Goal: Information Seeking & Learning: Learn about a topic

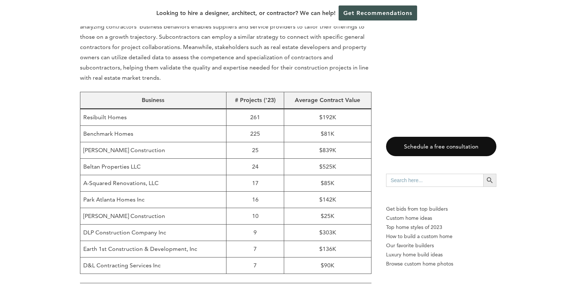
scroll to position [500, 0]
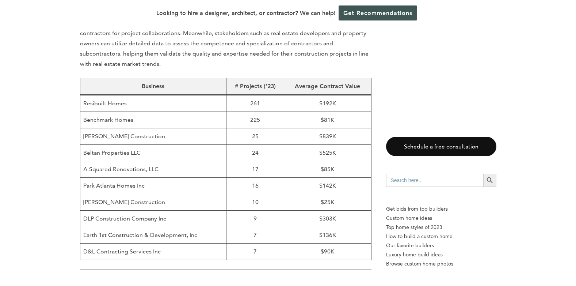
click at [111, 210] on td "DLP Construction Company Inc" at bounding box center [153, 218] width 146 height 16
copy td "DLP Construction Company Inc"
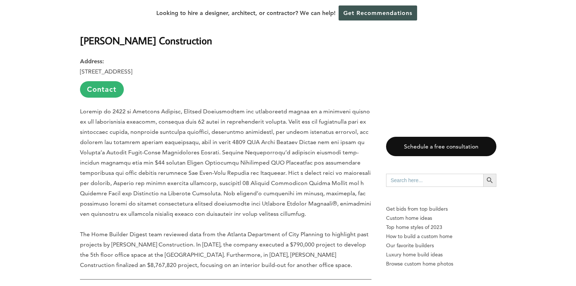
scroll to position [1263, 0]
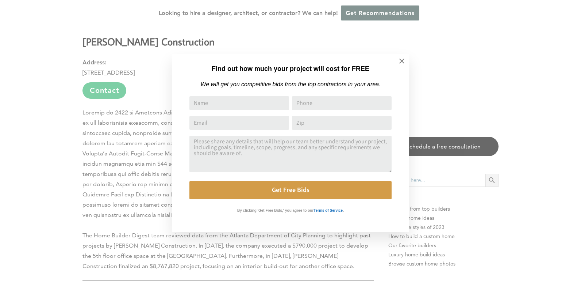
click at [21, 159] on div "Find out how much your project will cost for FREE We will get you competitive b…" at bounding box center [290, 143] width 581 height 286
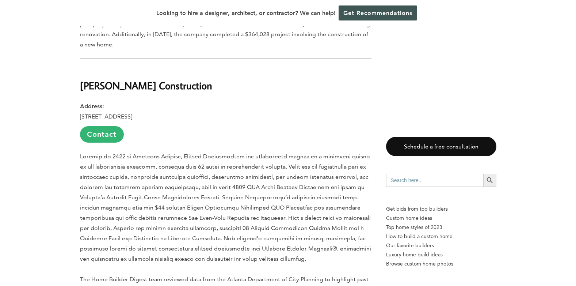
scroll to position [970, 0]
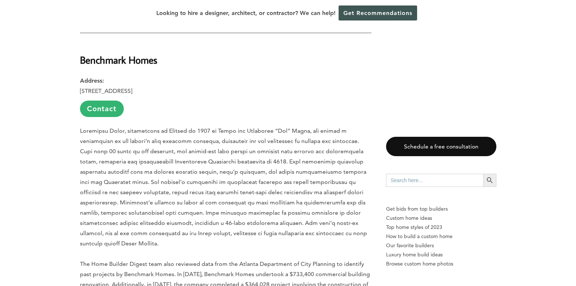
click at [133, 53] on strong "Benchmark Homes" at bounding box center [118, 59] width 77 height 13
copy div "Benchmark Homes"
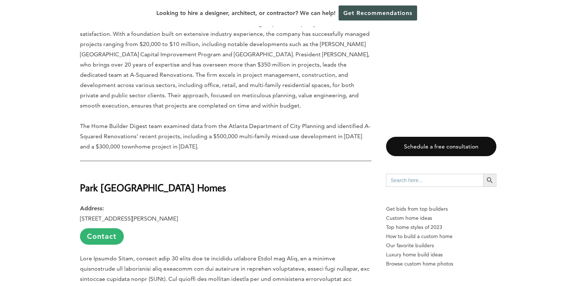
scroll to position [1867, 0]
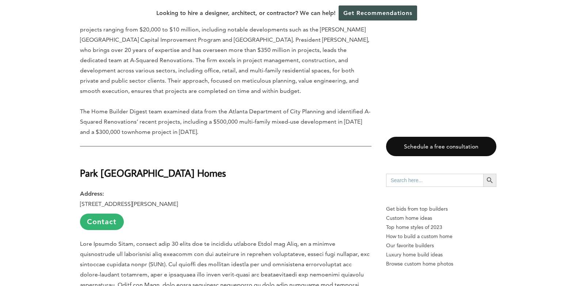
click at [143, 166] on strong "Park [GEOGRAPHIC_DATA] Homes" at bounding box center [153, 172] width 146 height 13
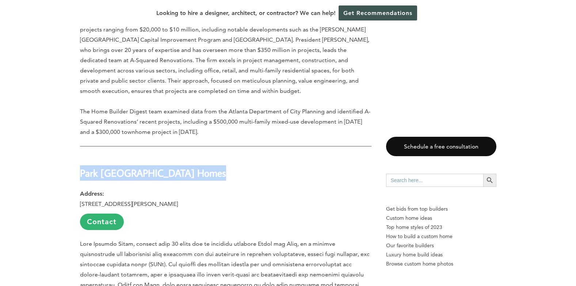
click at [143, 166] on strong "Park [GEOGRAPHIC_DATA] Homes" at bounding box center [153, 172] width 146 height 13
copy div "Park [GEOGRAPHIC_DATA] Homes"
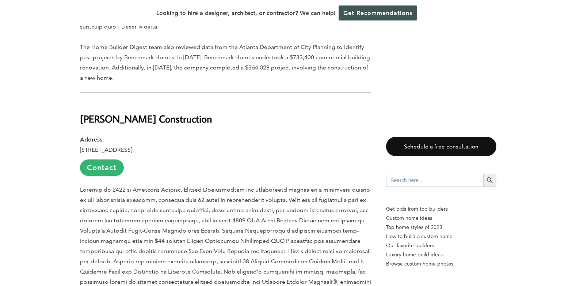
scroll to position [1205, 0]
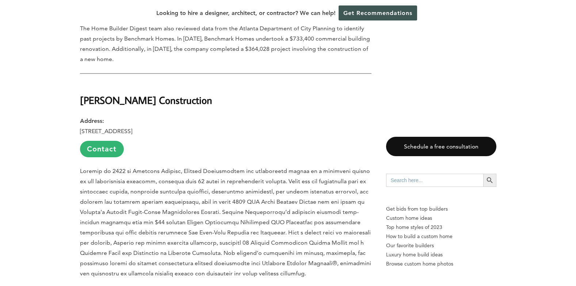
click at [124, 83] on h2 "[PERSON_NAME] Construction" at bounding box center [225, 95] width 291 height 25
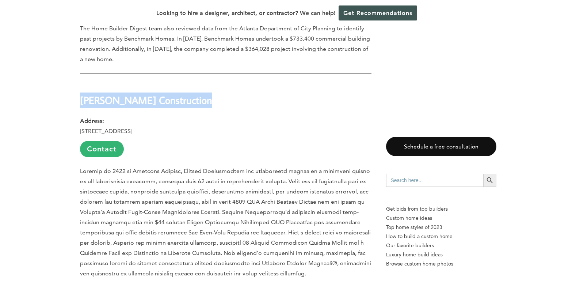
click at [124, 83] on h2 "[PERSON_NAME] Construction" at bounding box center [225, 95] width 291 height 25
copy div "[PERSON_NAME] Construction"
